Goal: Check status: Check status

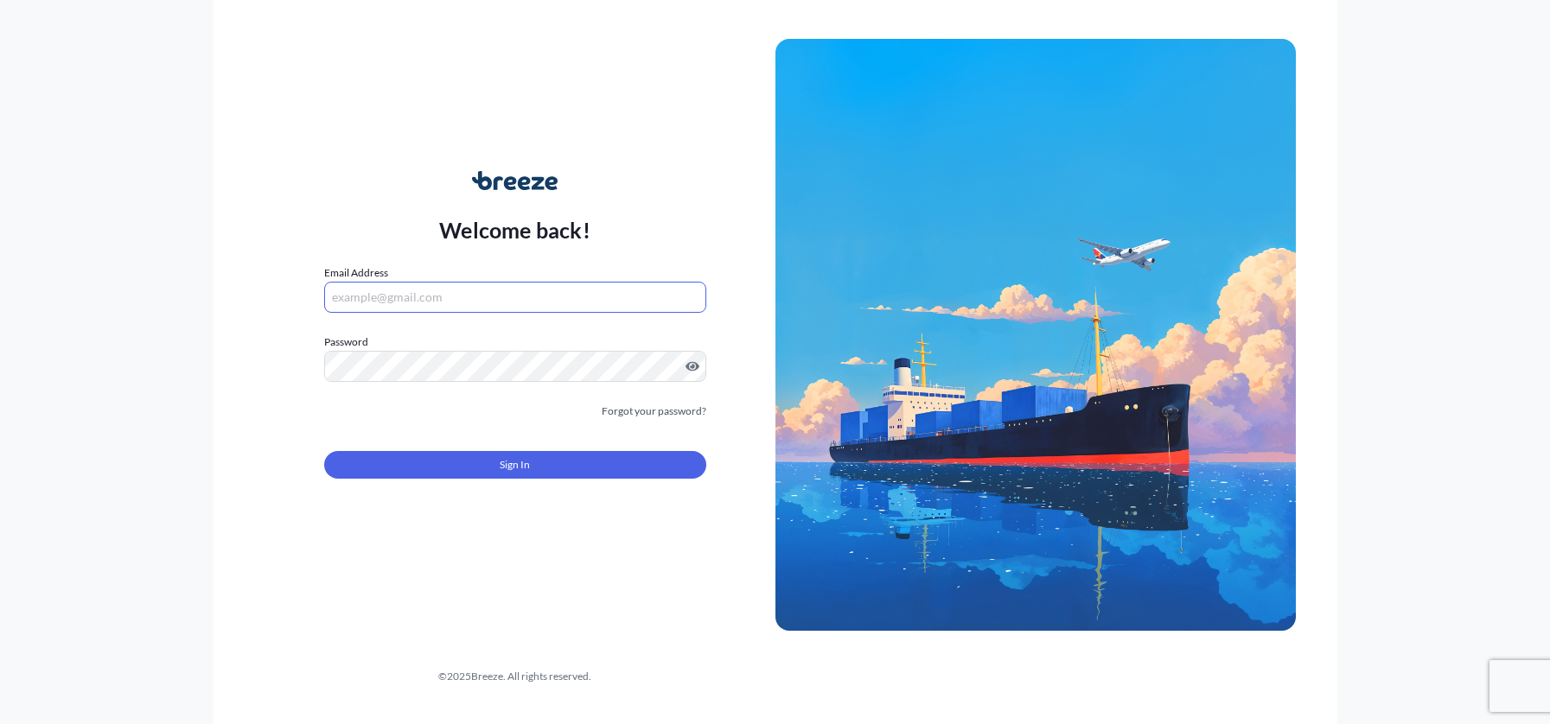
type input "[PERSON_NAME][EMAIL_ADDRESS][DOMAIN_NAME]"
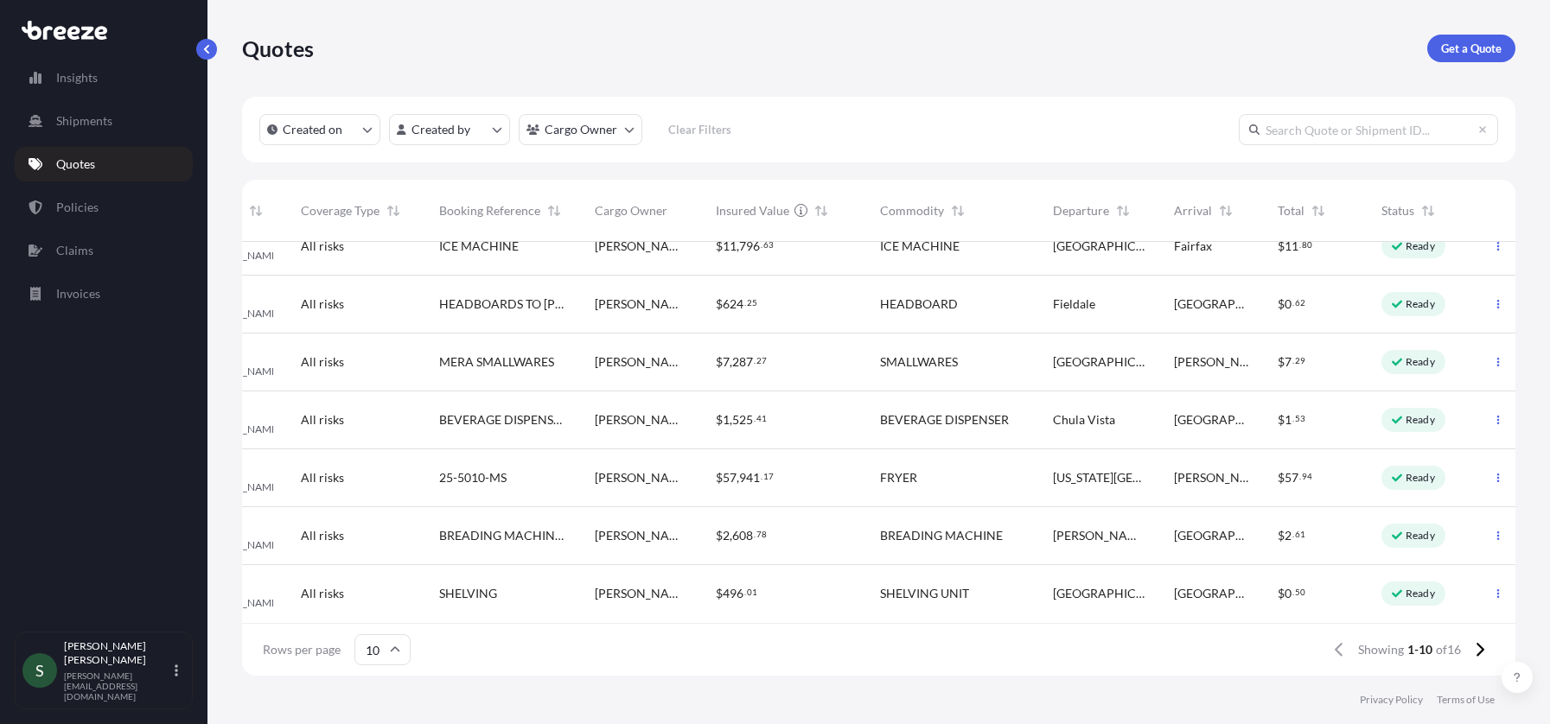
scroll to position [211, 0]
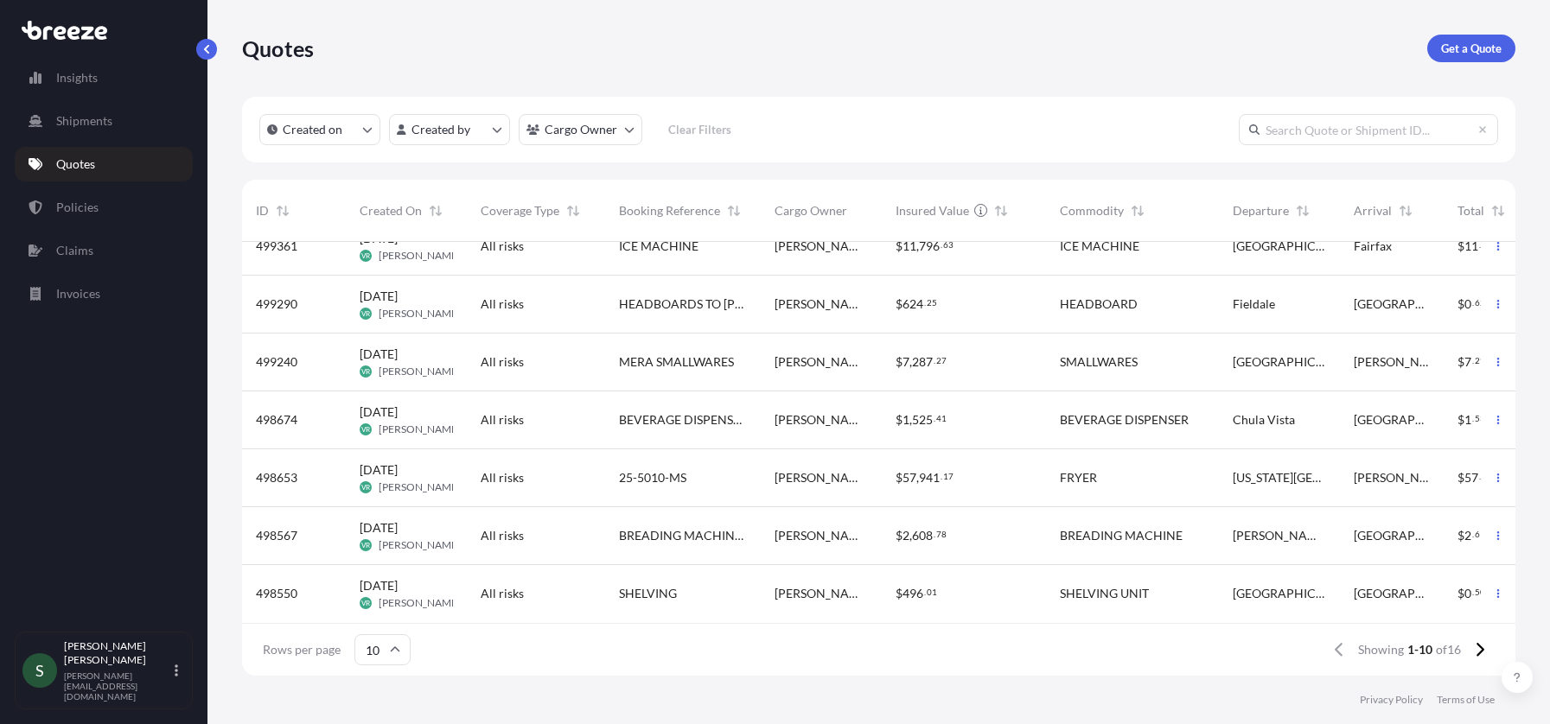
click at [84, 220] on link "Policies" at bounding box center [104, 207] width 178 height 35
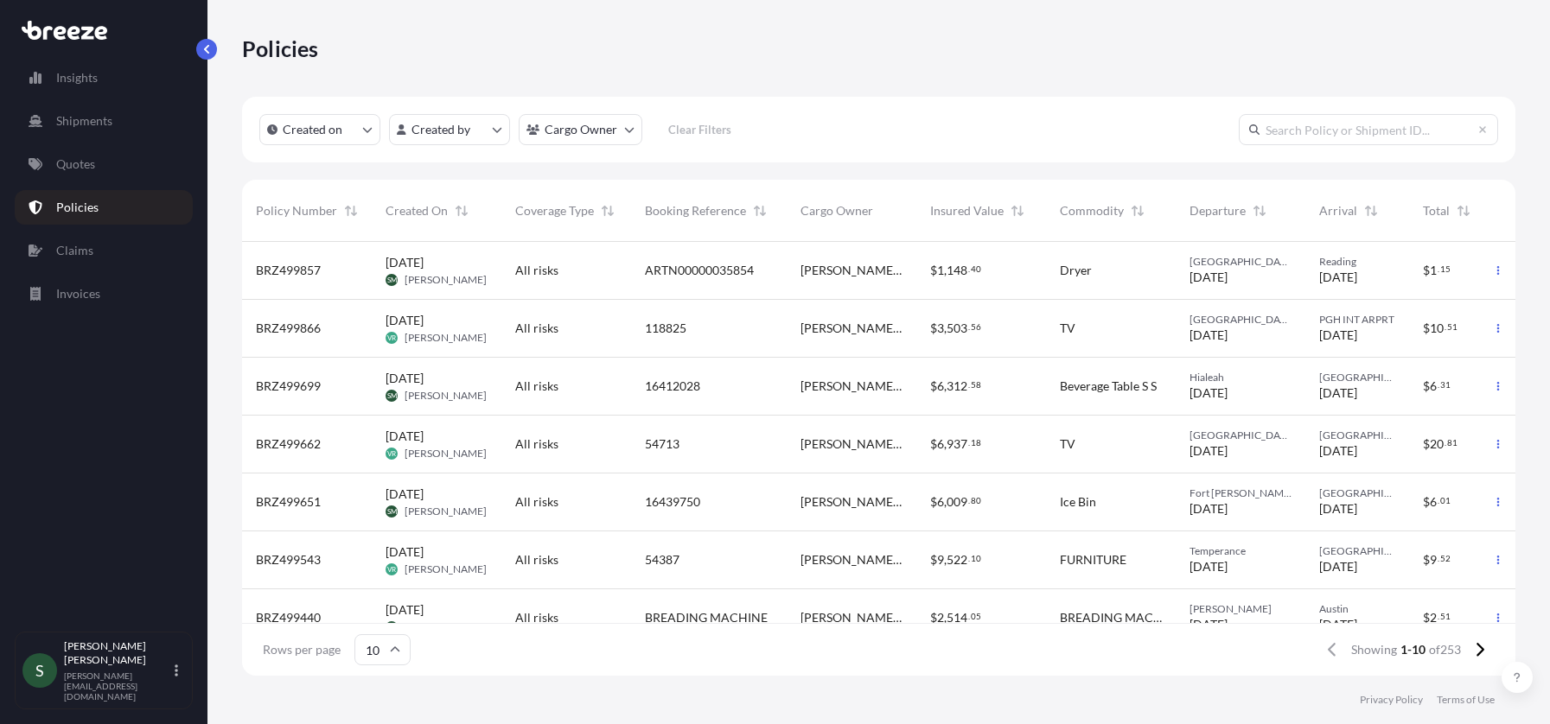
click at [99, 175] on link "Quotes" at bounding box center [104, 164] width 178 height 35
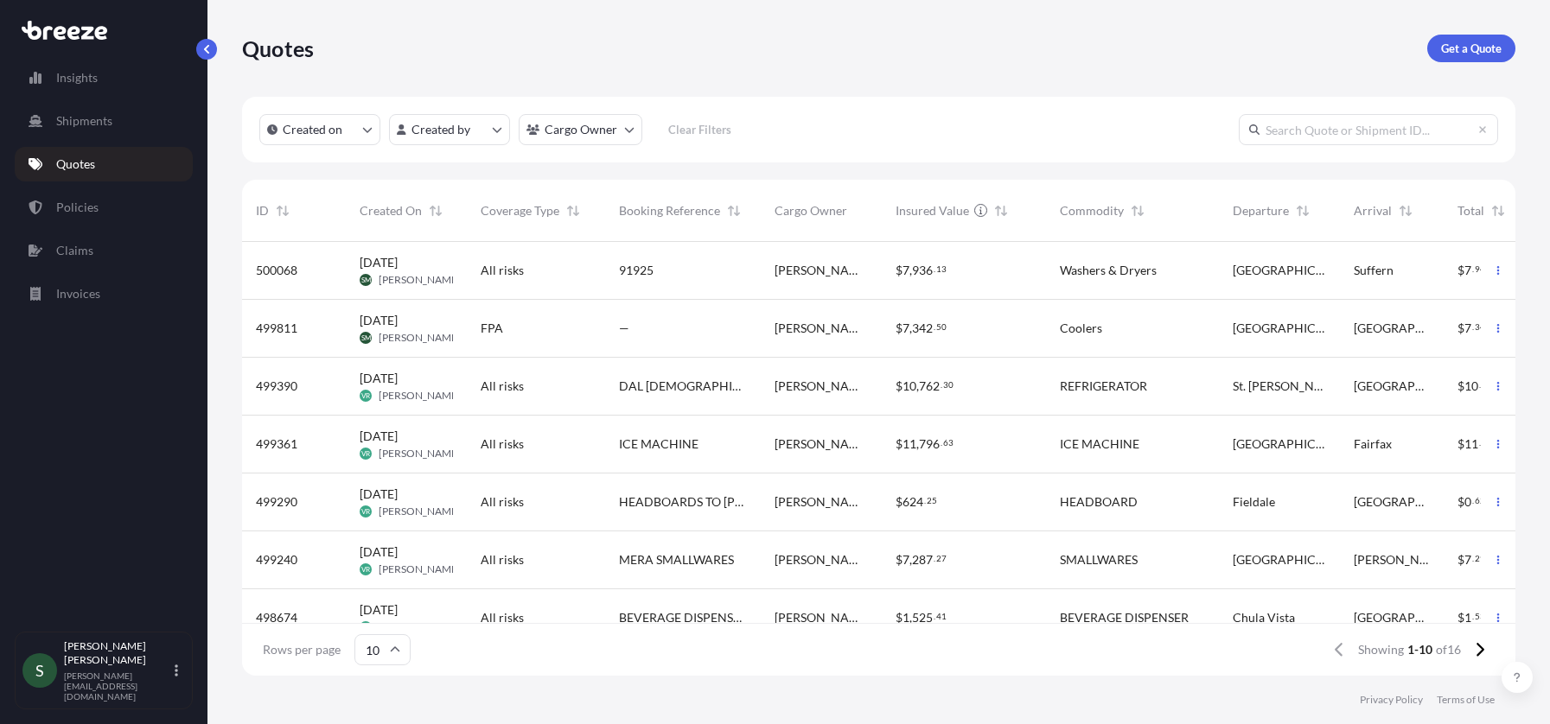
click at [91, 211] on p "Policies" at bounding box center [77, 207] width 42 height 17
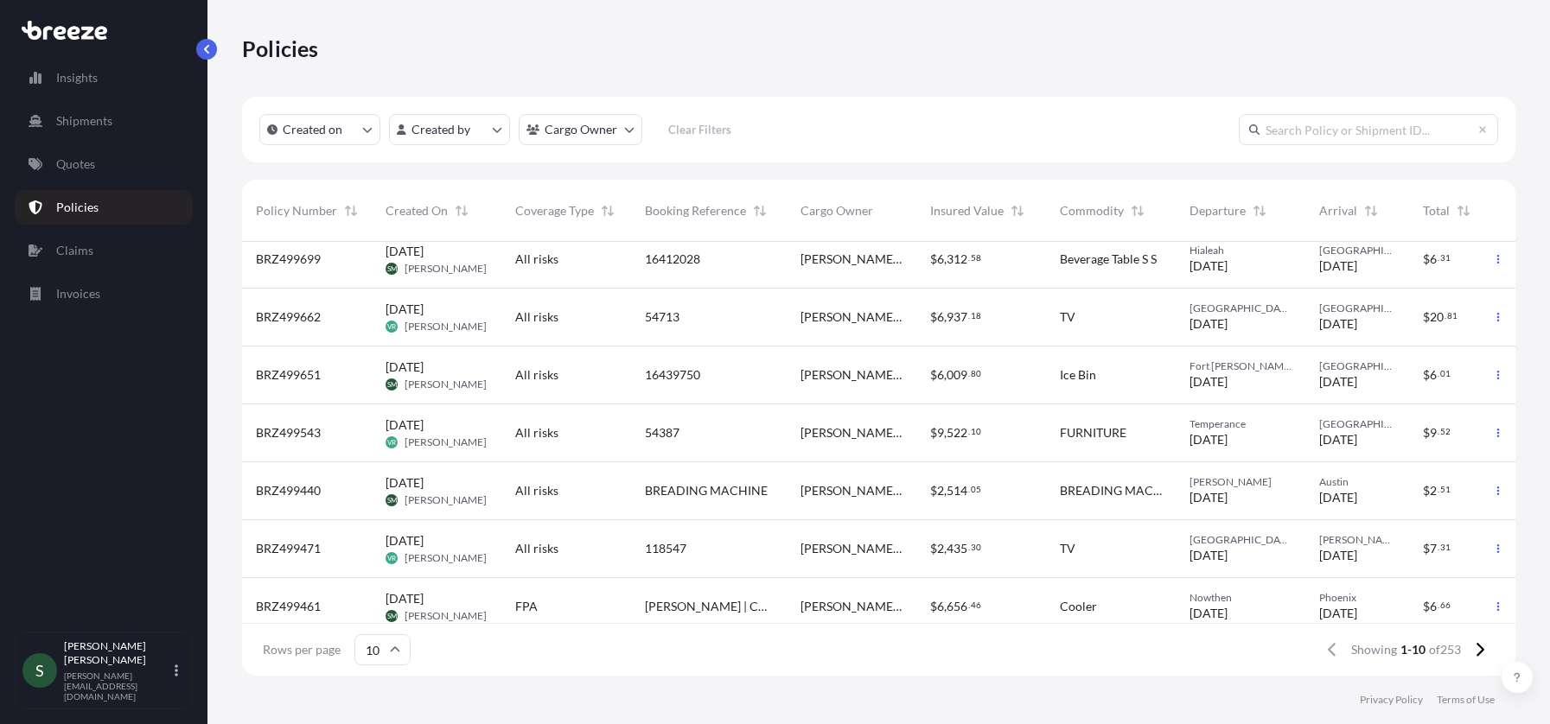
scroll to position [211, 0]
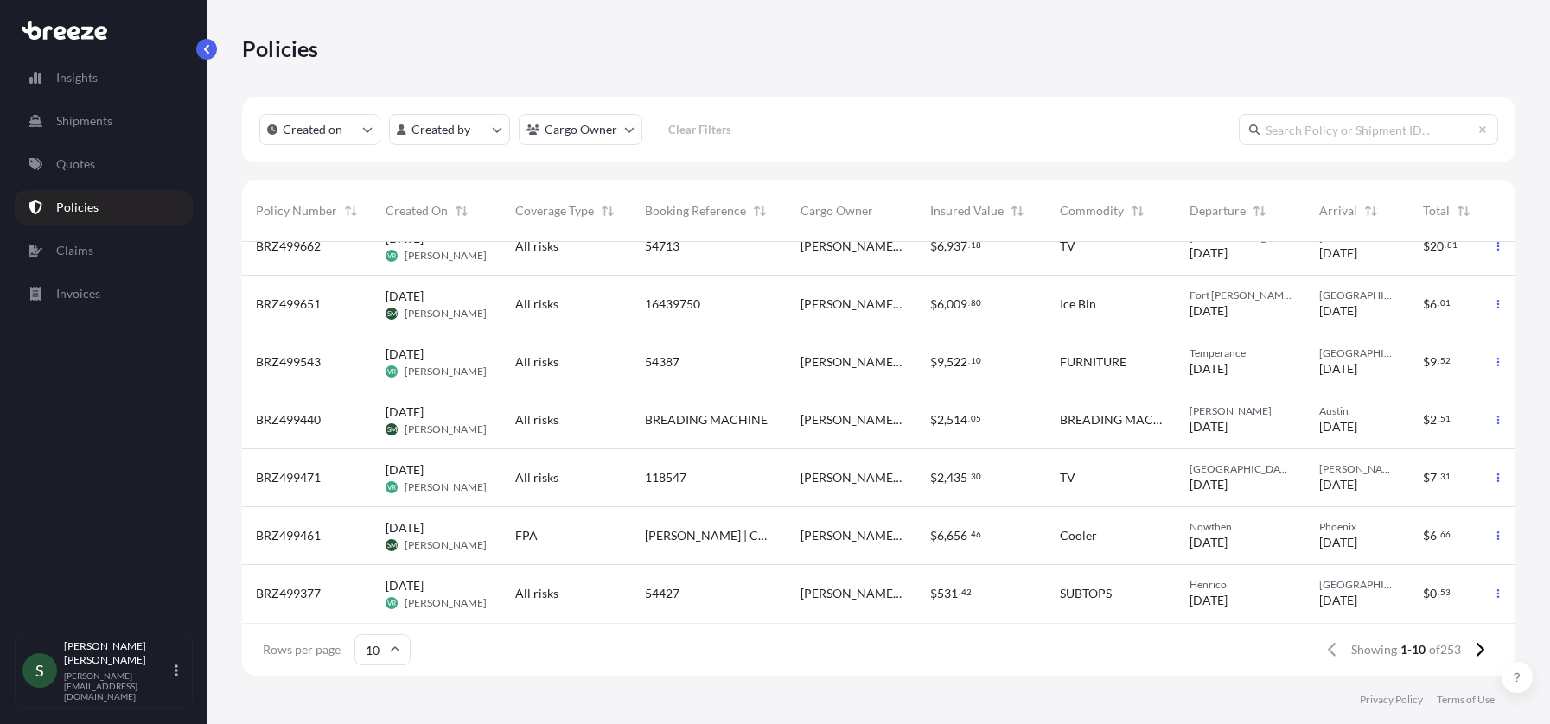
click at [703, 535] on div "[PERSON_NAME] | Cooler from NCS @ [GEOGRAPHIC_DATA], [GEOGRAPHIC_DATA] to SSP P…" at bounding box center [709, 536] width 156 height 58
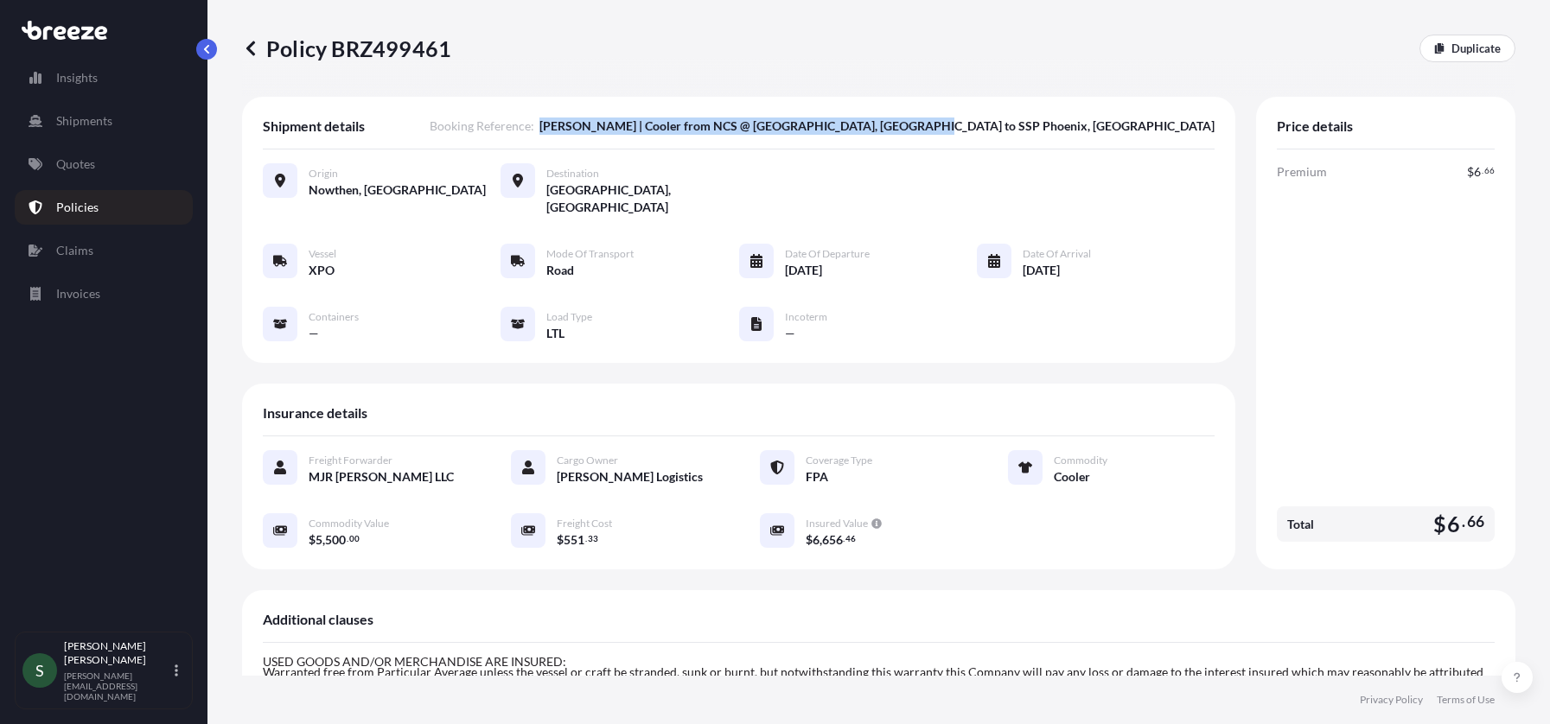
drag, startPoint x: 0, startPoint y: 0, endPoint x: 1217, endPoint y: 123, distance: 1223.2
click at [1217, 123] on div "Shipment details Booking Reference : [PERSON_NAME] | Cooler from [GEOGRAPHIC_DA…" at bounding box center [738, 230] width 993 height 266
click at [86, 217] on link "Policies" at bounding box center [104, 207] width 178 height 35
